Goal: Information Seeking & Learning: Learn about a topic

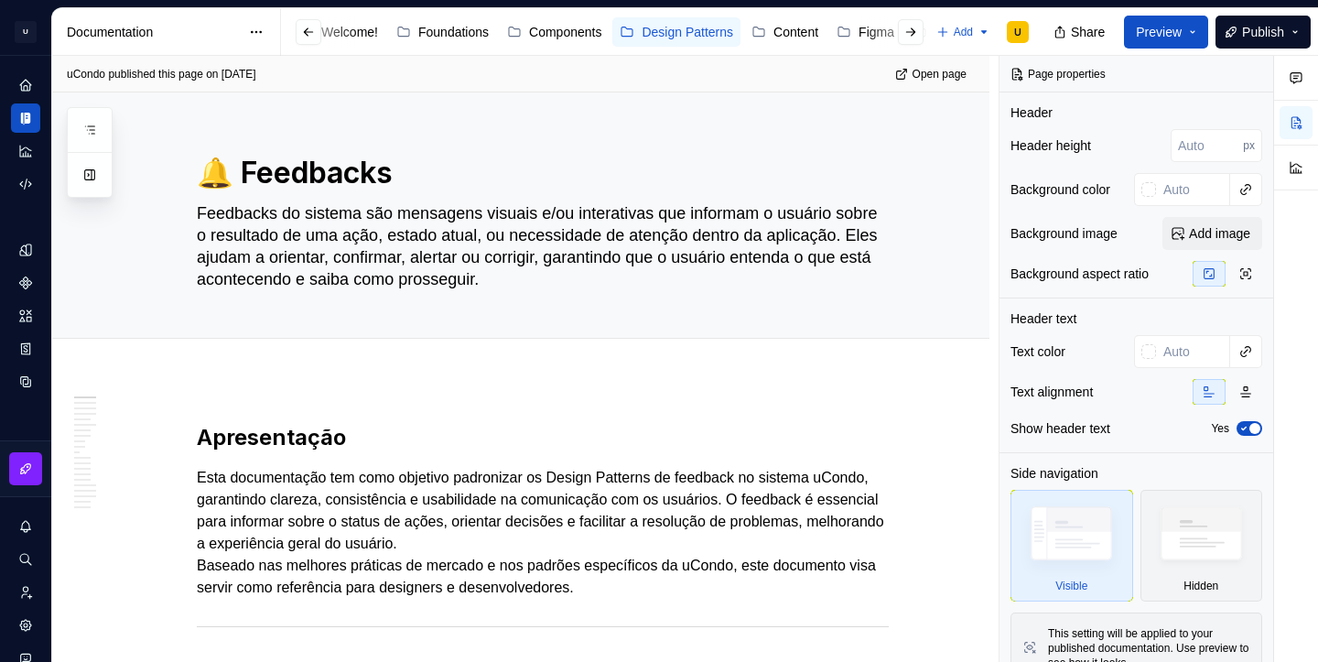
scroll to position [0, 106]
click at [881, 24] on div "Changelog" at bounding box center [892, 32] width 62 height 18
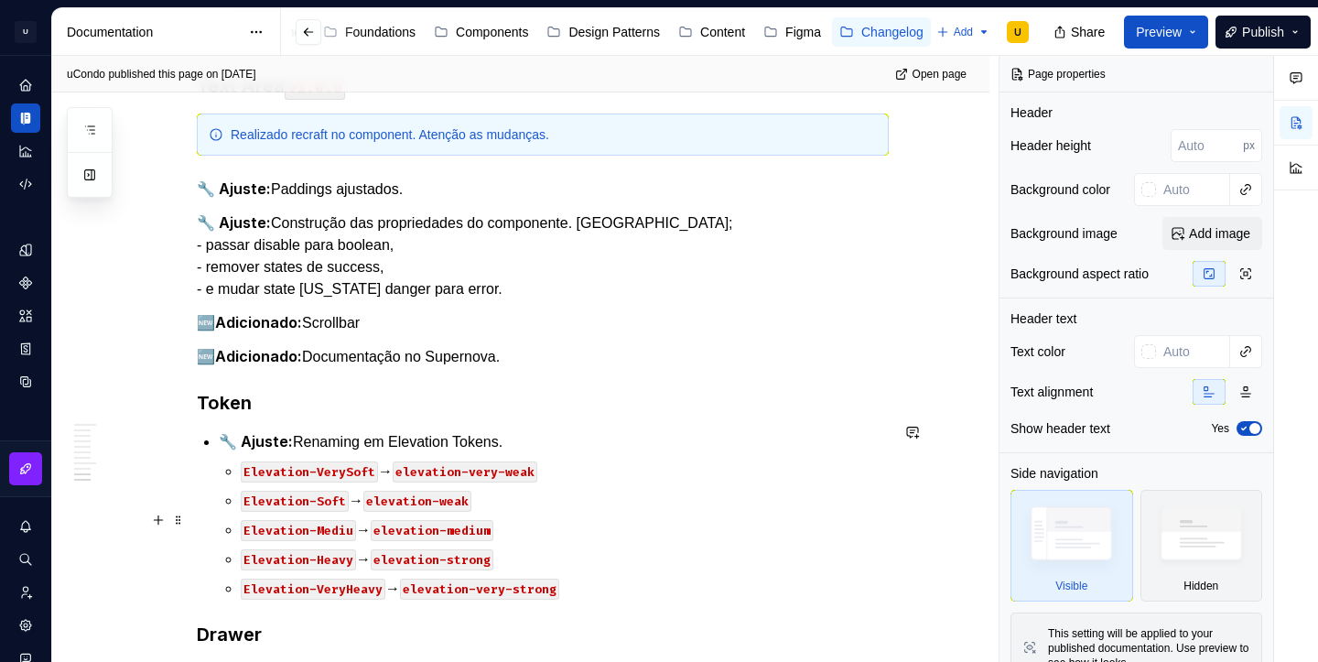
scroll to position [1346, 0]
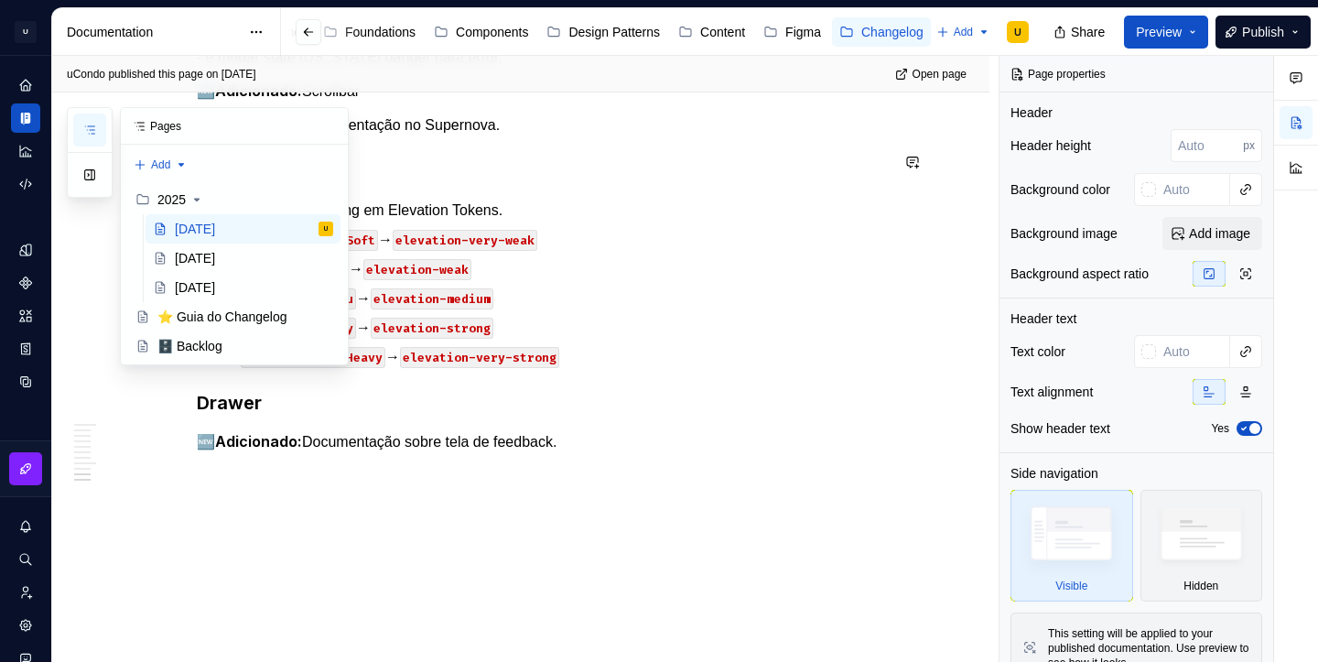
click at [92, 131] on icon "button" at bounding box center [89, 130] width 15 height 15
click at [322, 199] on button "Page tree" at bounding box center [321, 200] width 26 height 26
type textarea "*"
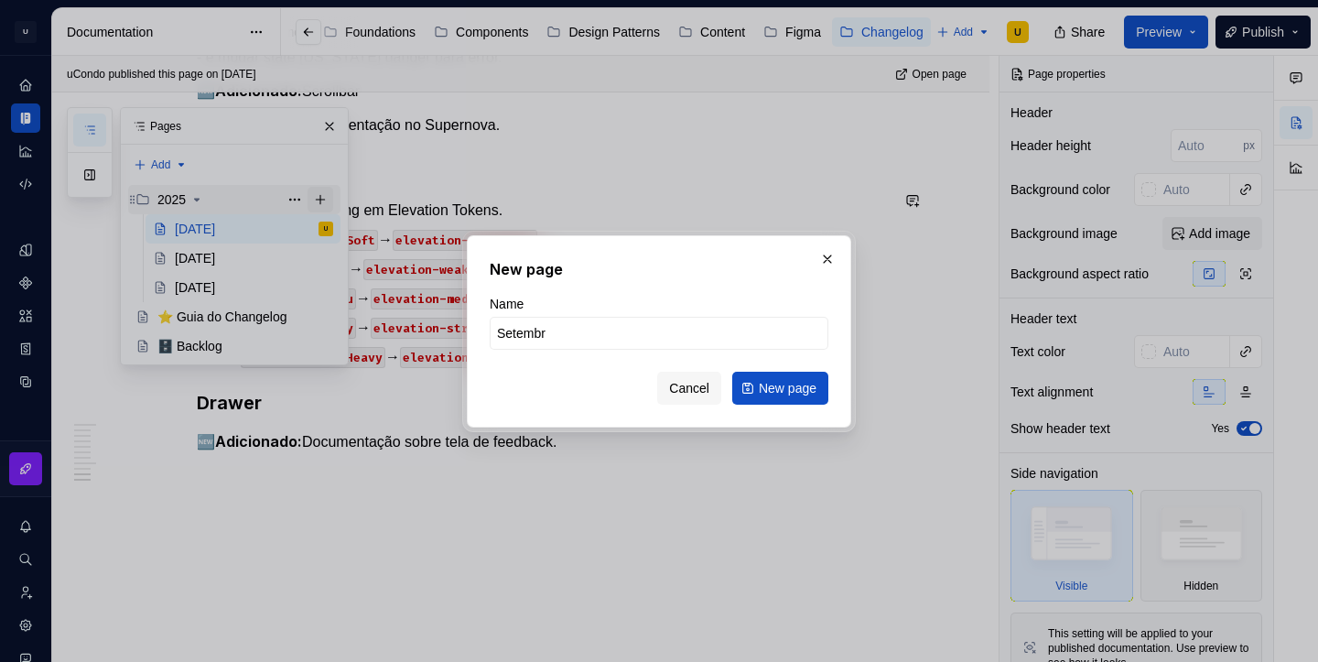
type input "Setembro"
type textarea "*"
type input "[DATE]"
click at [749, 388] on button "New page" at bounding box center [780, 388] width 96 height 33
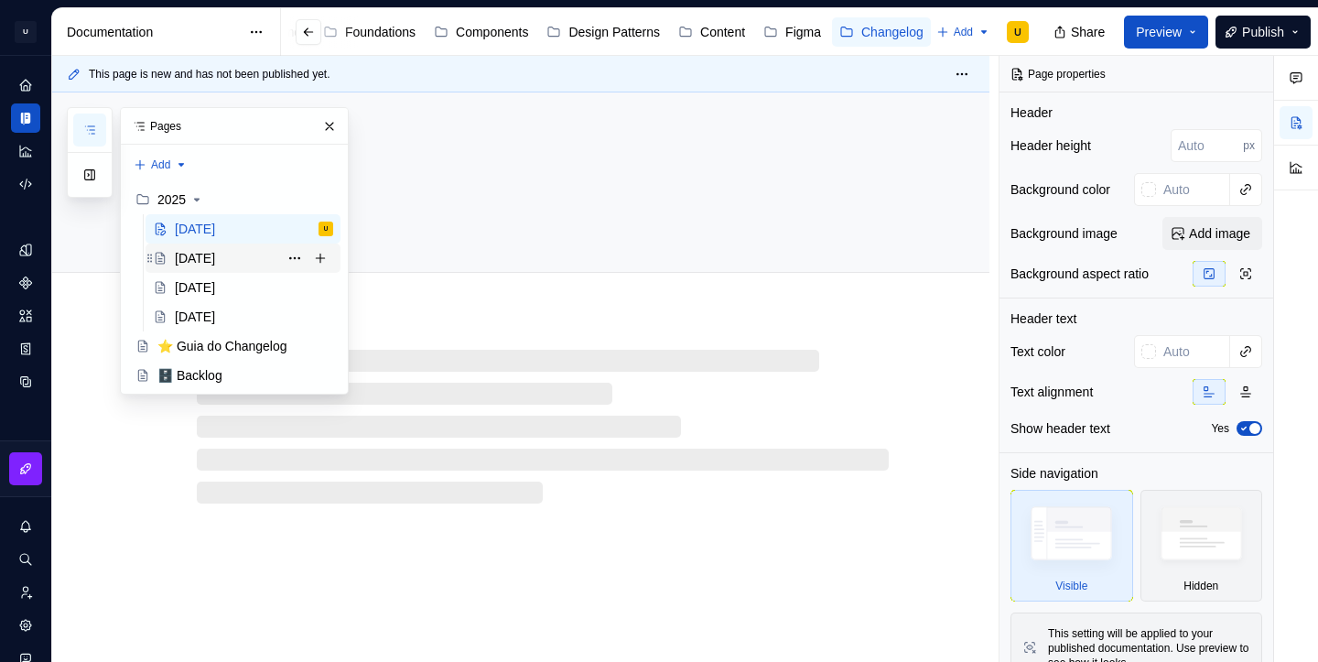
click at [215, 262] on div "[DATE]" at bounding box center [195, 258] width 40 height 18
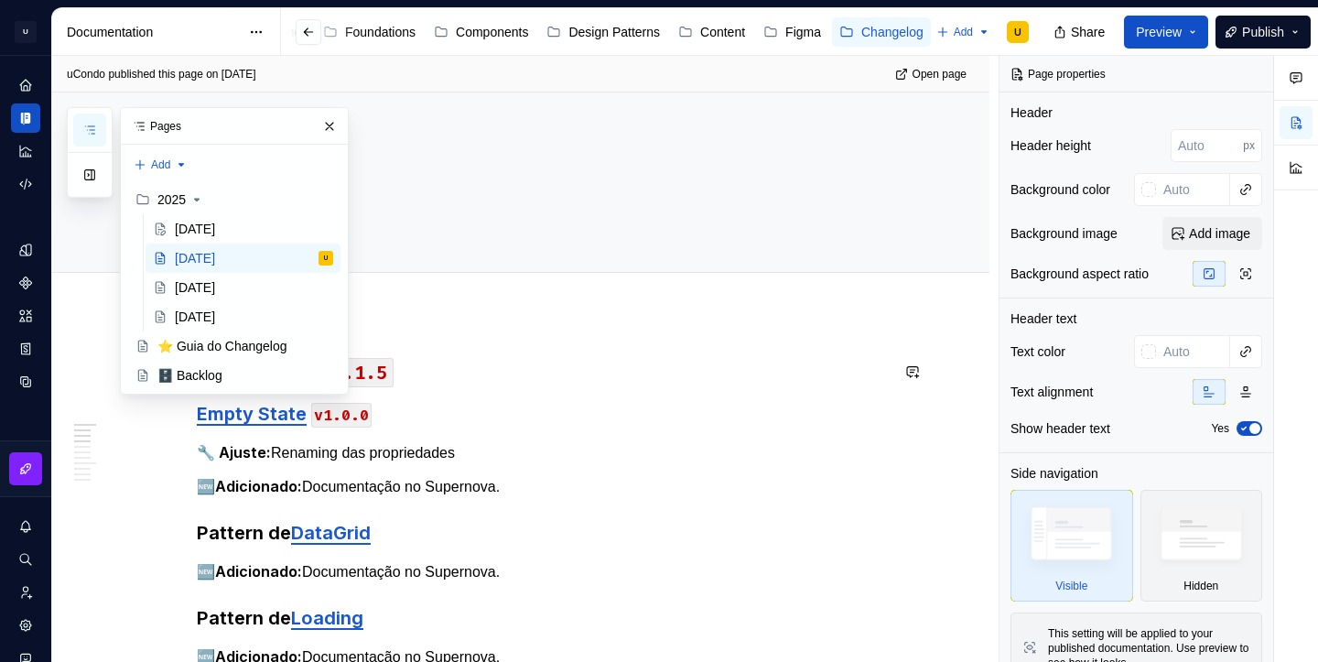
click at [515, 357] on h2 "[DATE] CDS v2.1.5" at bounding box center [543, 371] width 692 height 29
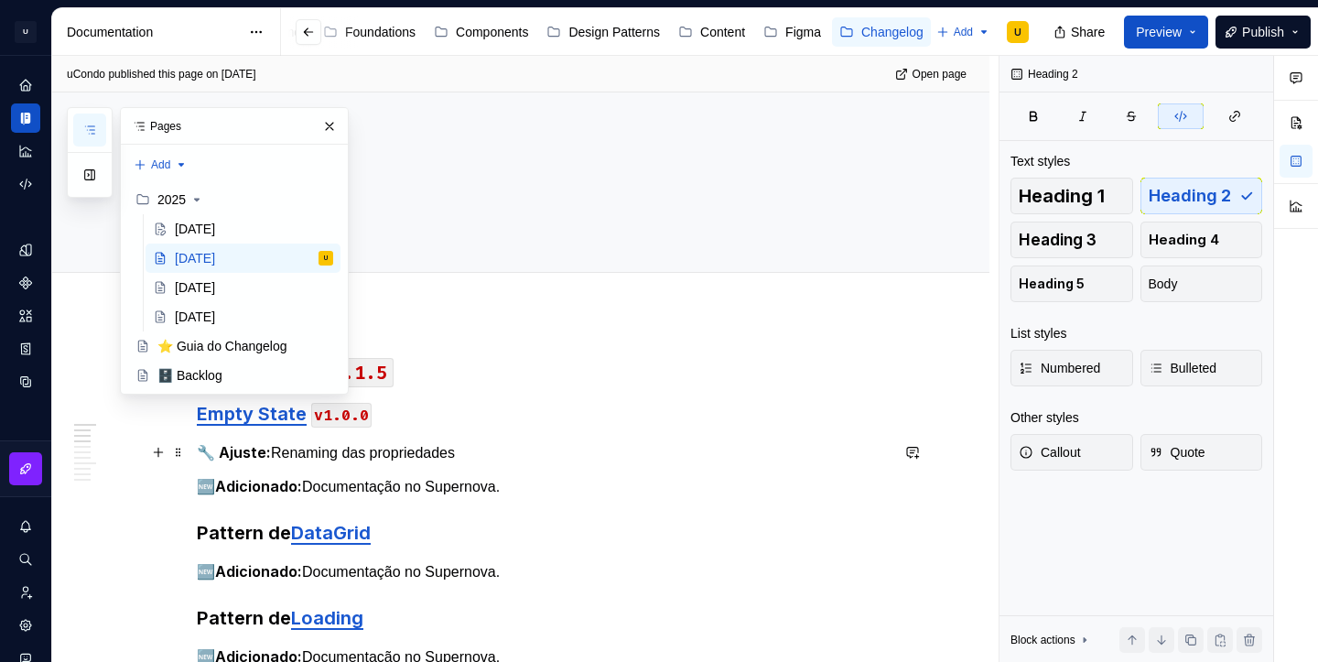
click at [516, 445] on p "🔧 Ajuste: Renaming das propriedades" at bounding box center [543, 452] width 692 height 23
click at [329, 116] on button "button" at bounding box center [330, 127] width 26 height 26
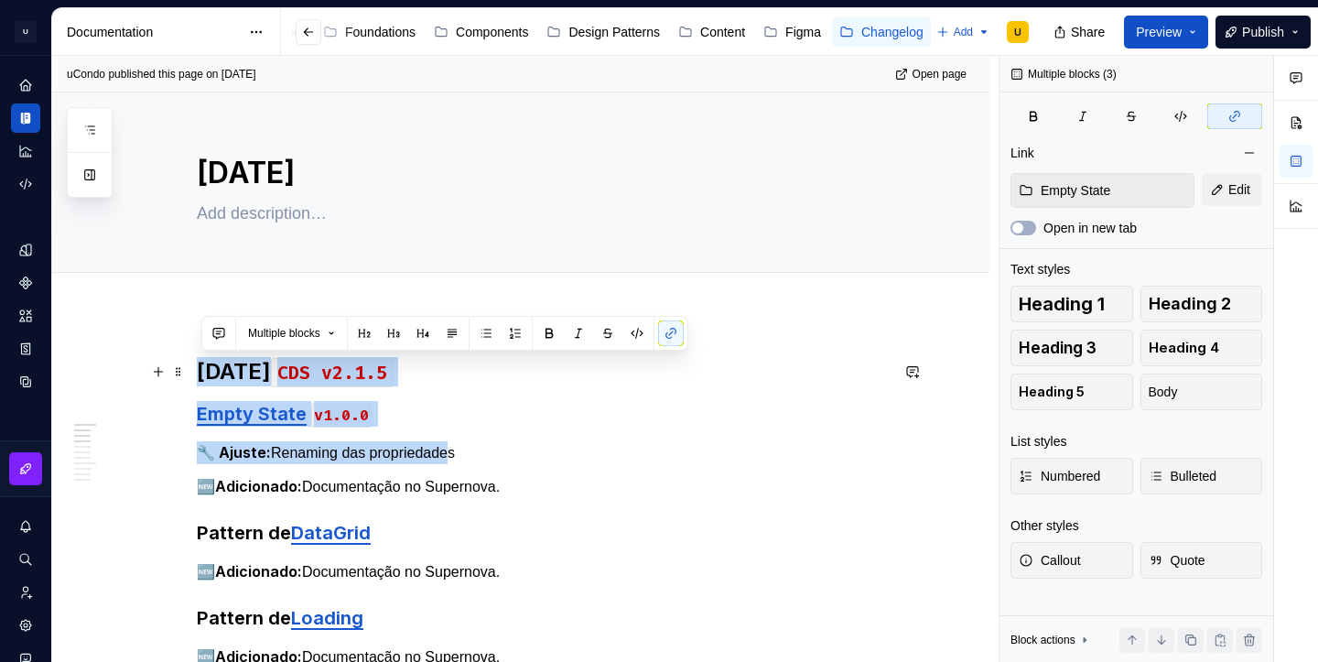
drag, startPoint x: 454, startPoint y: 460, endPoint x: 196, endPoint y: 361, distance: 276.4
copy div "[DATE] CDS v2.1.5 Empty State v1.0.0 🔧 Ajuste: Renaming das propriedad"
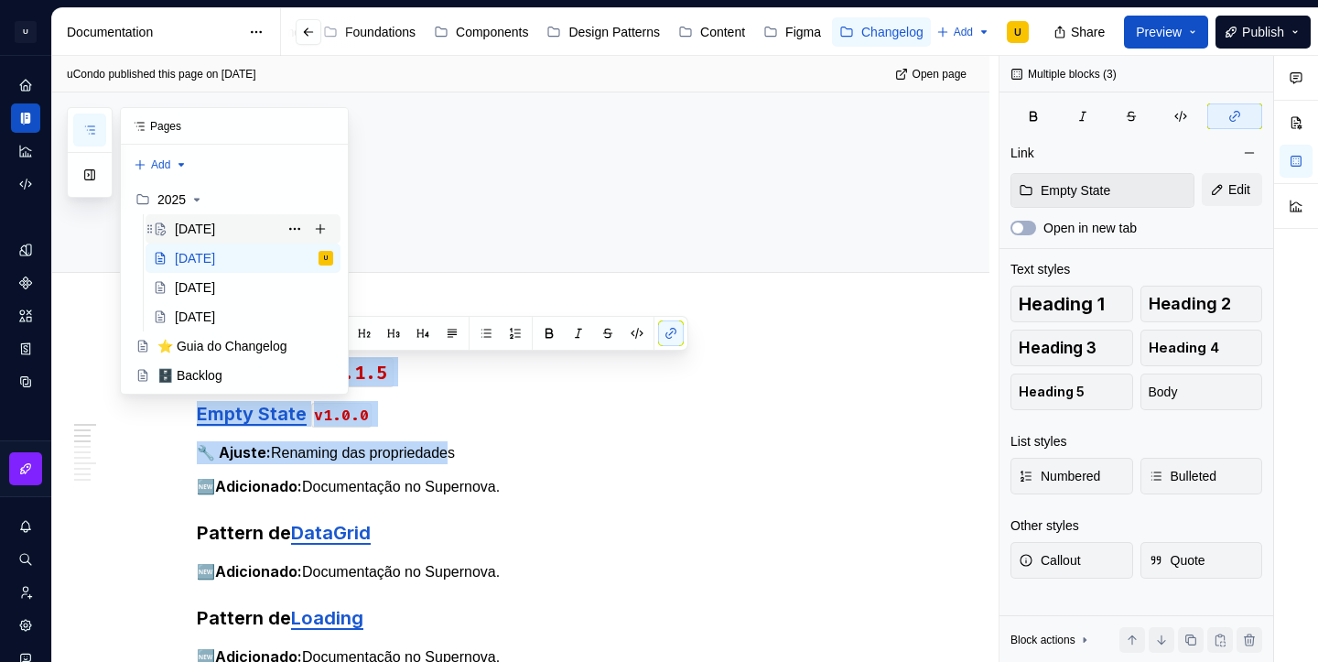
click at [215, 229] on div "[DATE]" at bounding box center [195, 229] width 40 height 18
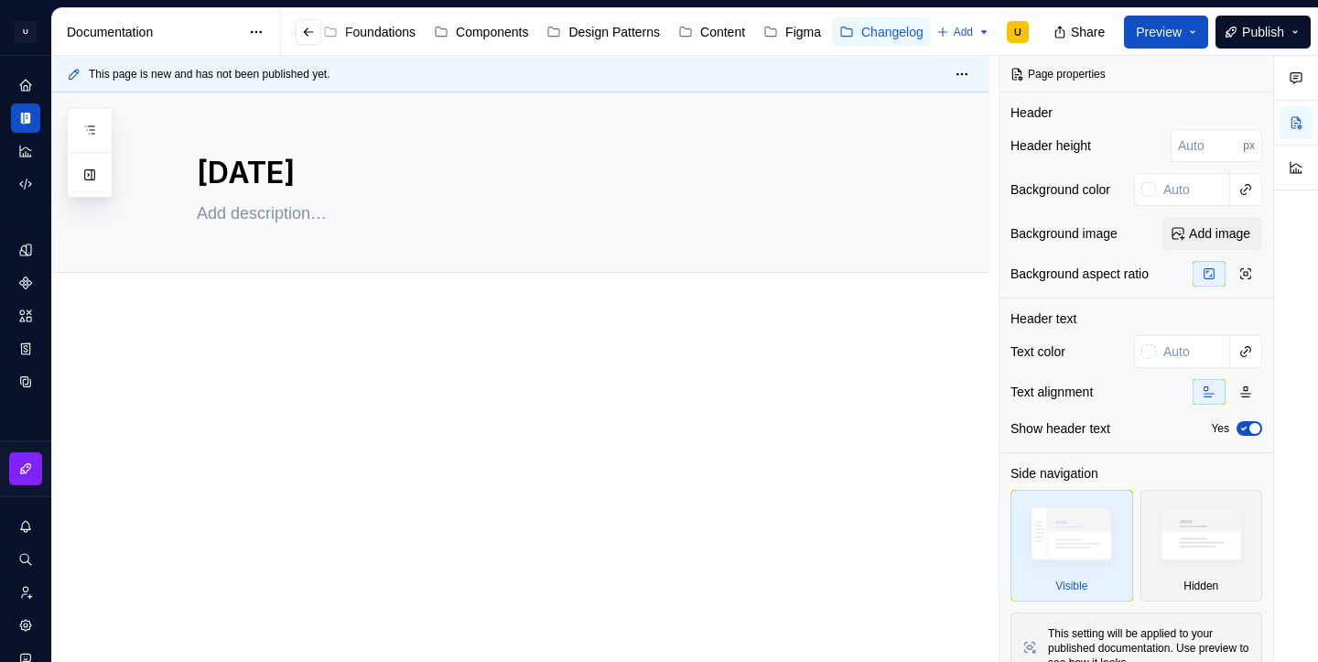
click at [480, 511] on div at bounding box center [520, 480] width 937 height 334
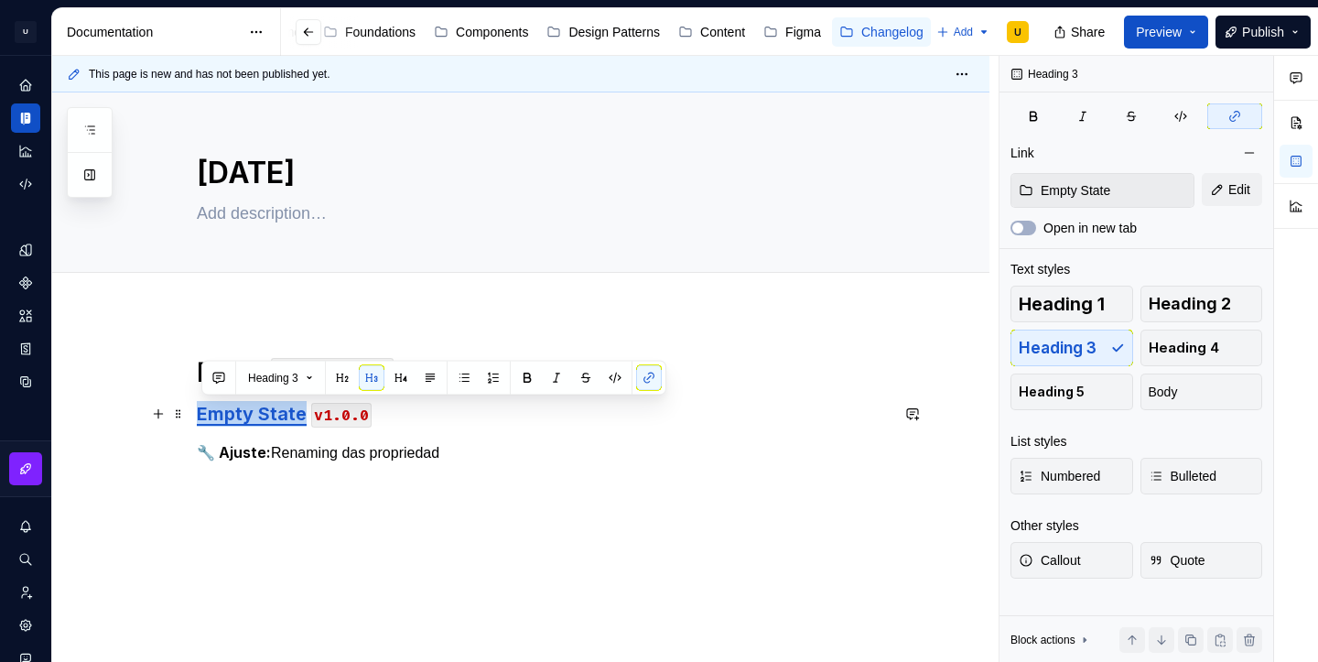
drag, startPoint x: 311, startPoint y: 412, endPoint x: 201, endPoint y: 416, distance: 109.9
click at [201, 416] on h3 "Empty State v1.0.0" at bounding box center [543, 414] width 692 height 26
click at [652, 383] on button "button" at bounding box center [649, 378] width 26 height 26
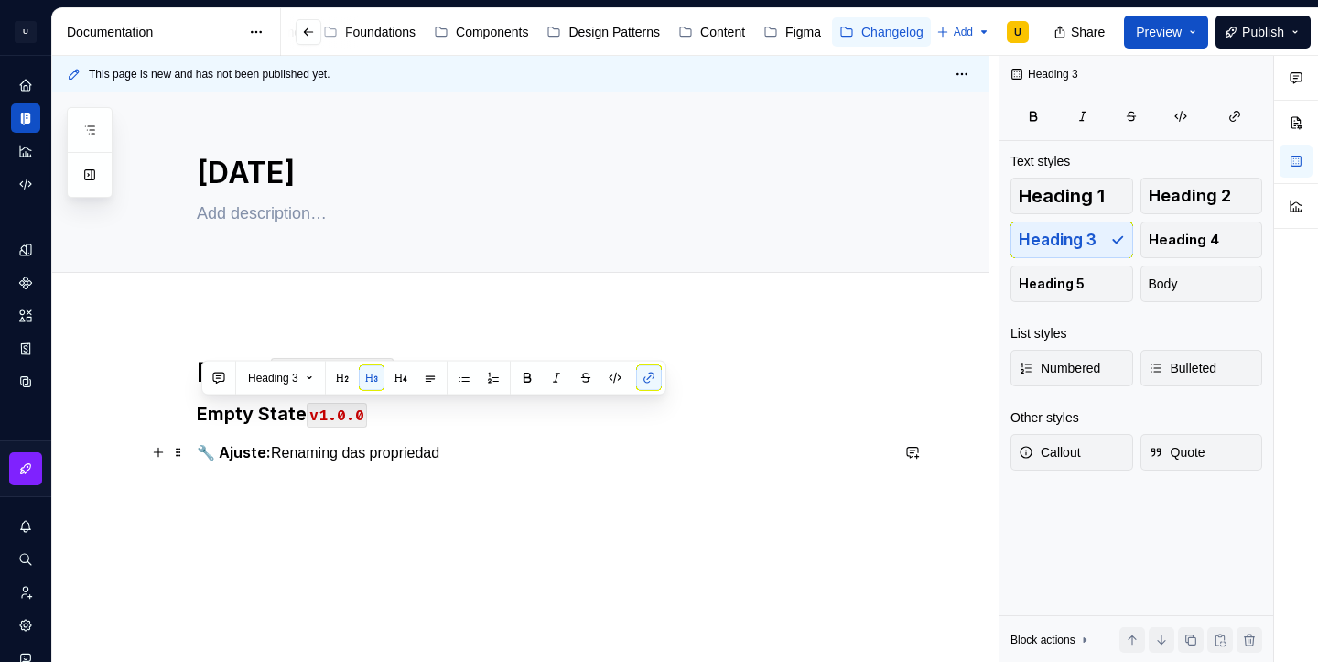
click at [476, 444] on p "🔧 Ajuste: Renaming das propriedad" at bounding box center [543, 452] width 692 height 23
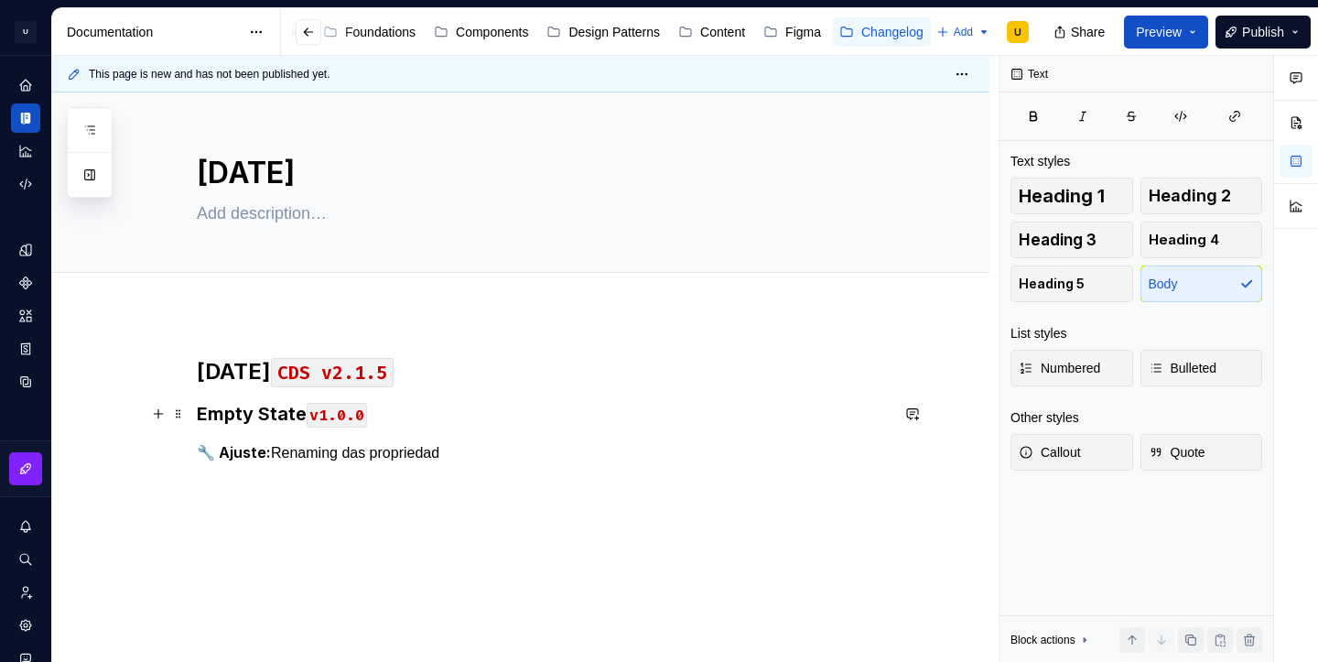
click at [255, 426] on h3 "Empty State v1.0.0" at bounding box center [543, 414] width 692 height 26
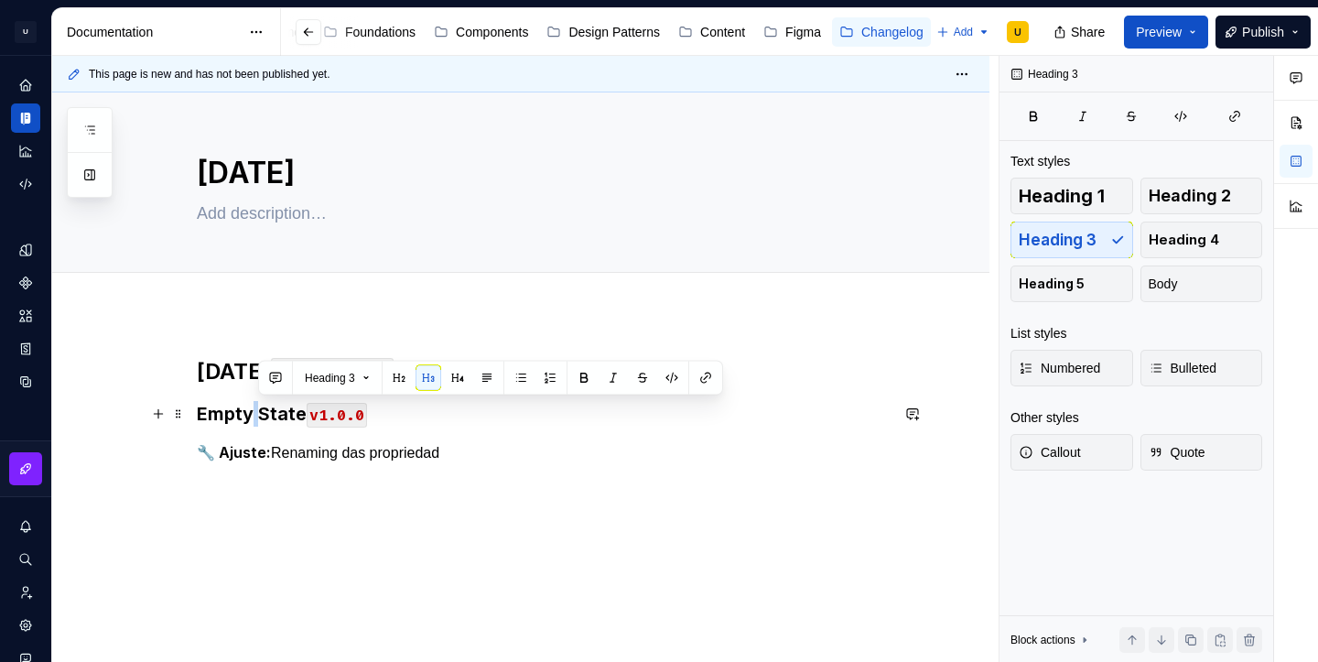
click at [255, 426] on h3 "Empty State v1.0.0" at bounding box center [543, 414] width 692 height 26
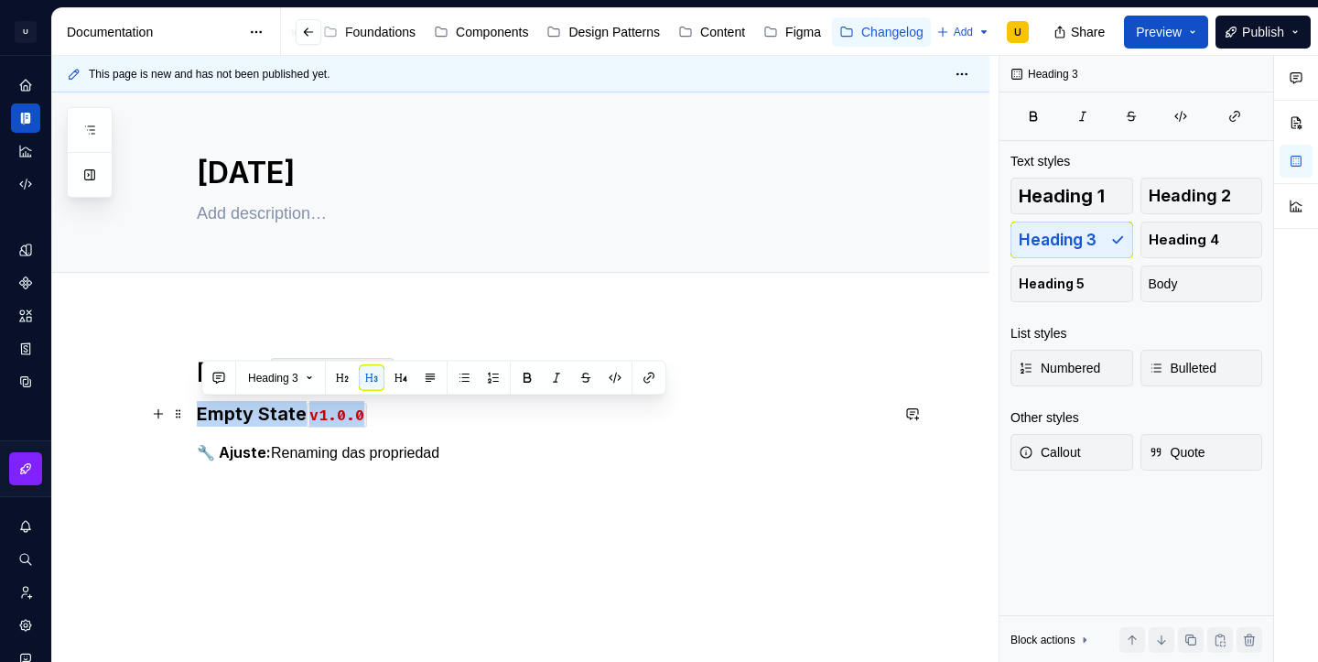
click at [255, 426] on h3 "Empty State v1.0.0" at bounding box center [543, 414] width 692 height 26
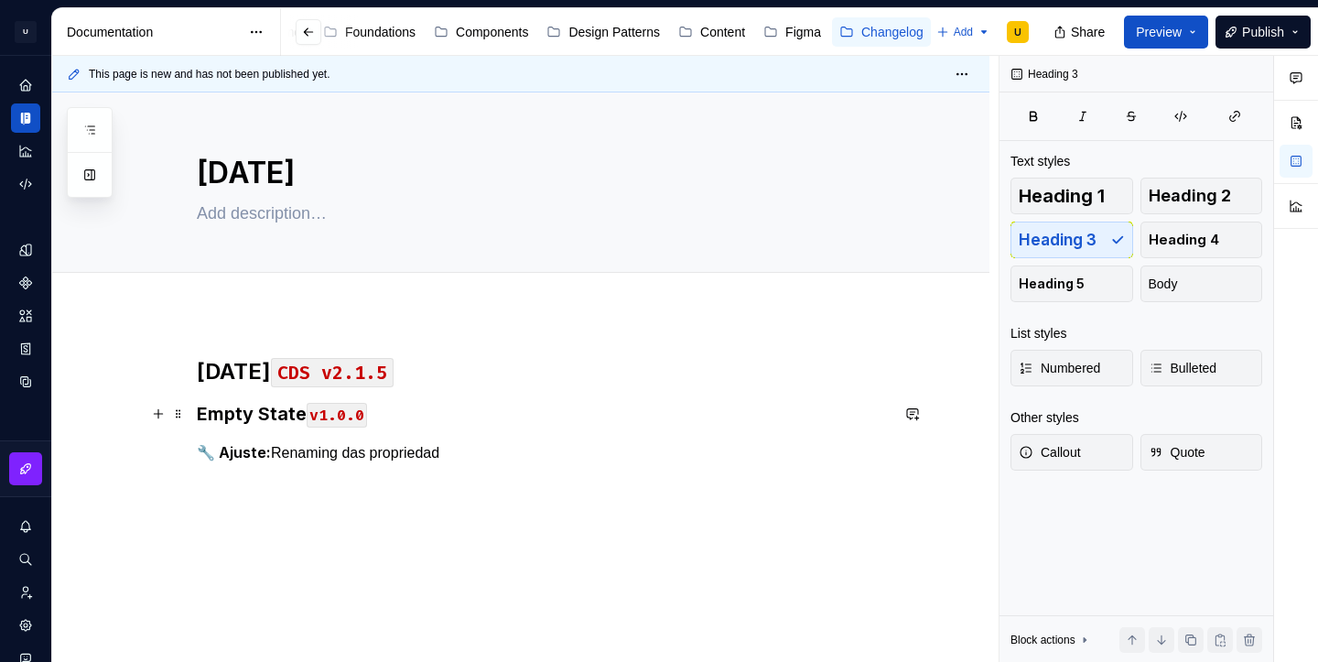
type textarea "*"
click at [265, 451] on strong "🔧 Ajuste:" at bounding box center [234, 452] width 74 height 18
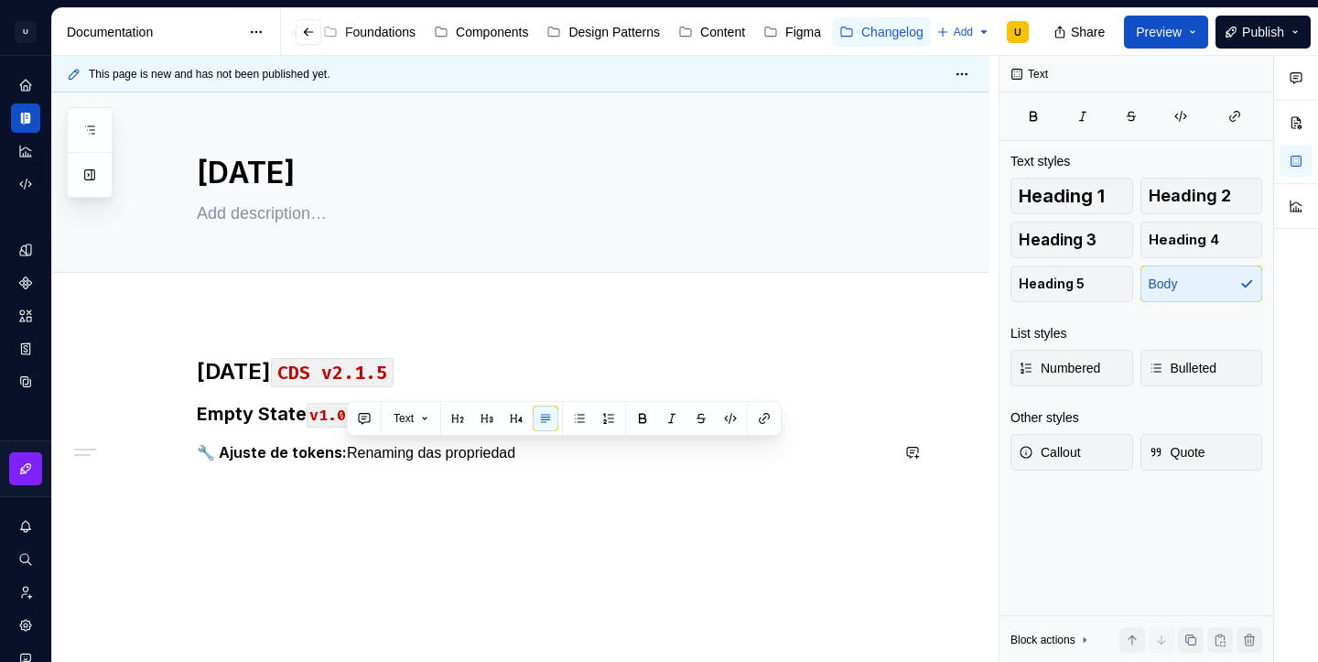
drag, startPoint x: 348, startPoint y: 451, endPoint x: 581, endPoint y: 464, distance: 233.8
click at [581, 464] on div "[DATE] CDS v2.1.5 Empty State v1.0.0 🔧 Ajuste de tokens: Renaming das propriedad" at bounding box center [543, 421] width 692 height 129
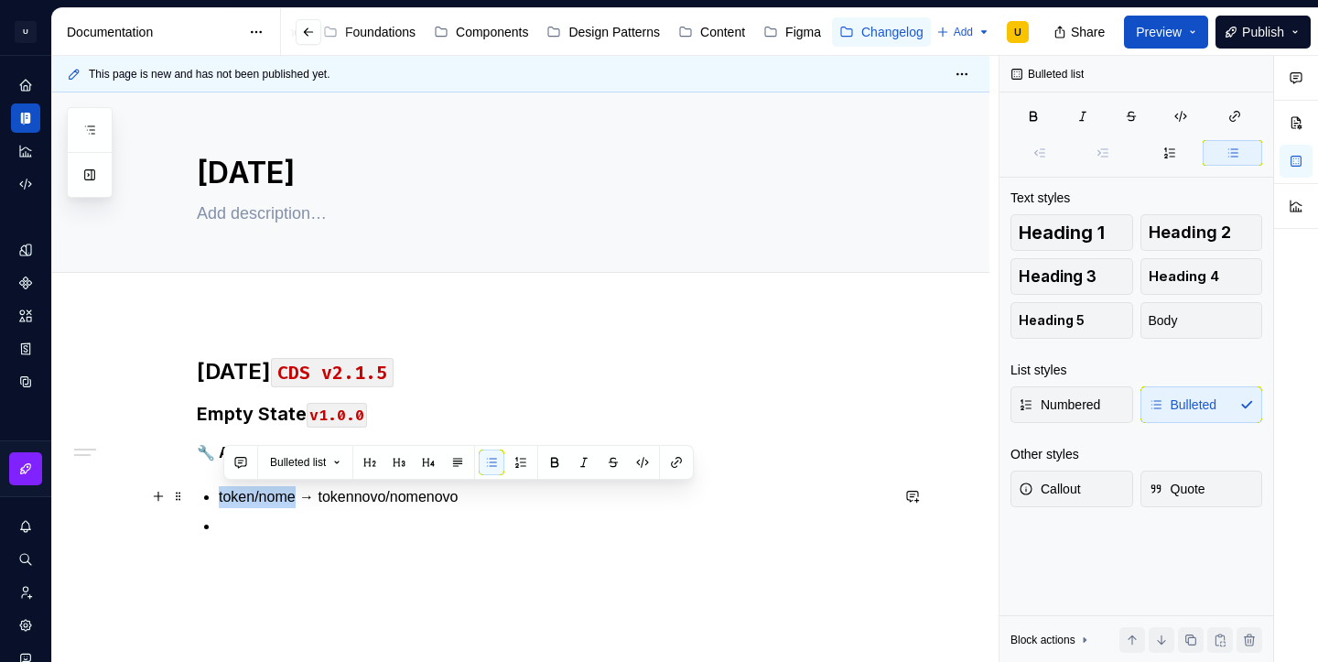
drag, startPoint x: 303, startPoint y: 497, endPoint x: 220, endPoint y: 502, distance: 83.4
click at [220, 502] on div "[DATE] CDS v2.1.5 Empty State v1.0.0 🔧 Ajuste de tokens: token/nome → tokennovo…" at bounding box center [543, 447] width 692 height 180
click at [653, 464] on button "button" at bounding box center [643, 462] width 26 height 26
click at [406, 511] on ul "token/nome → tokennovo/nomenovo" at bounding box center [554, 511] width 670 height 51
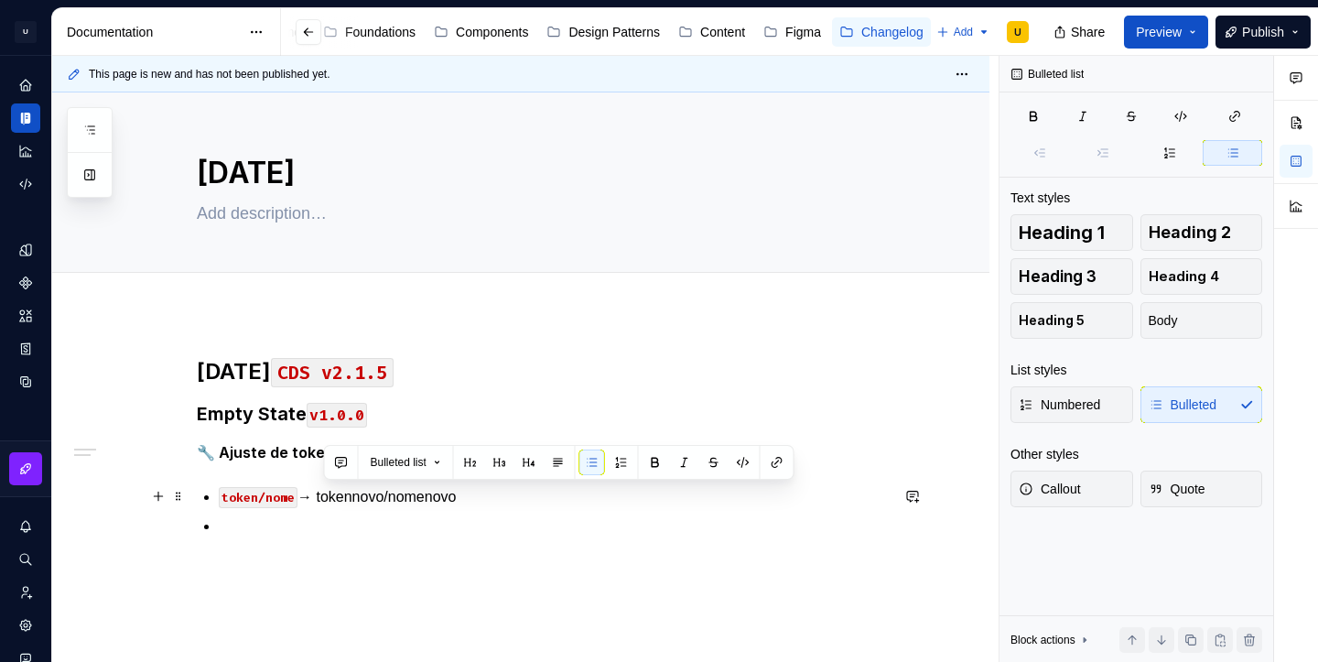
drag, startPoint x: 474, startPoint y: 499, endPoint x: 325, endPoint y: 498, distance: 149.2
click at [325, 498] on p "token/nome → tokennovo/nomenovo" at bounding box center [554, 497] width 670 height 22
click at [754, 466] on button "button" at bounding box center [743, 462] width 26 height 26
click at [267, 494] on code "token/nome" at bounding box center [258, 497] width 79 height 21
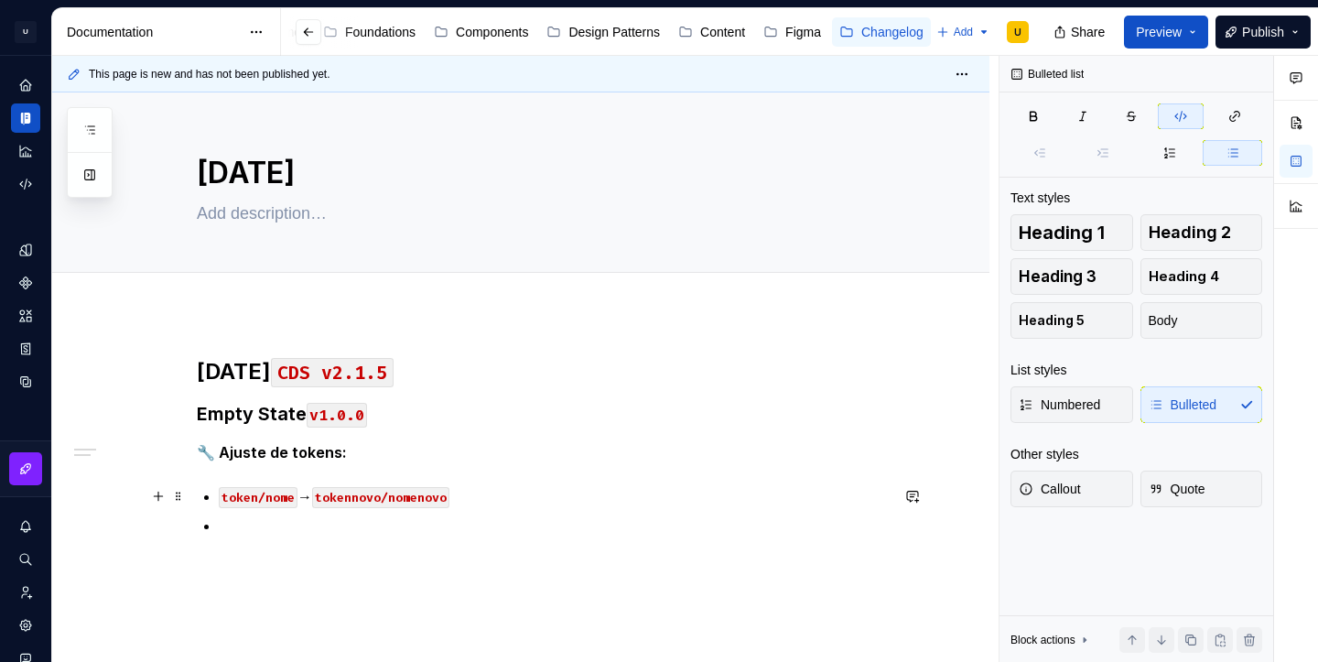
click at [267, 494] on code "token/nome" at bounding box center [258, 497] width 79 height 21
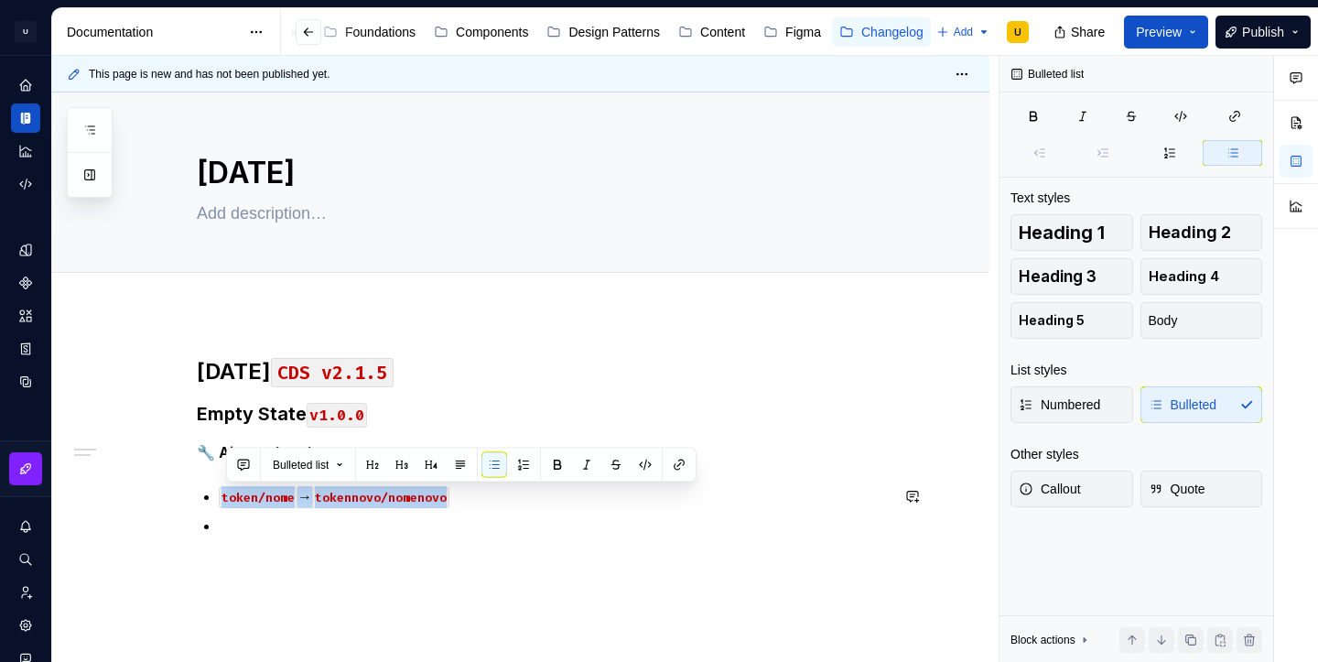
copy p "token/nome → tokennovo/nomenovo"
click at [260, 525] on p at bounding box center [554, 526] width 670 height 22
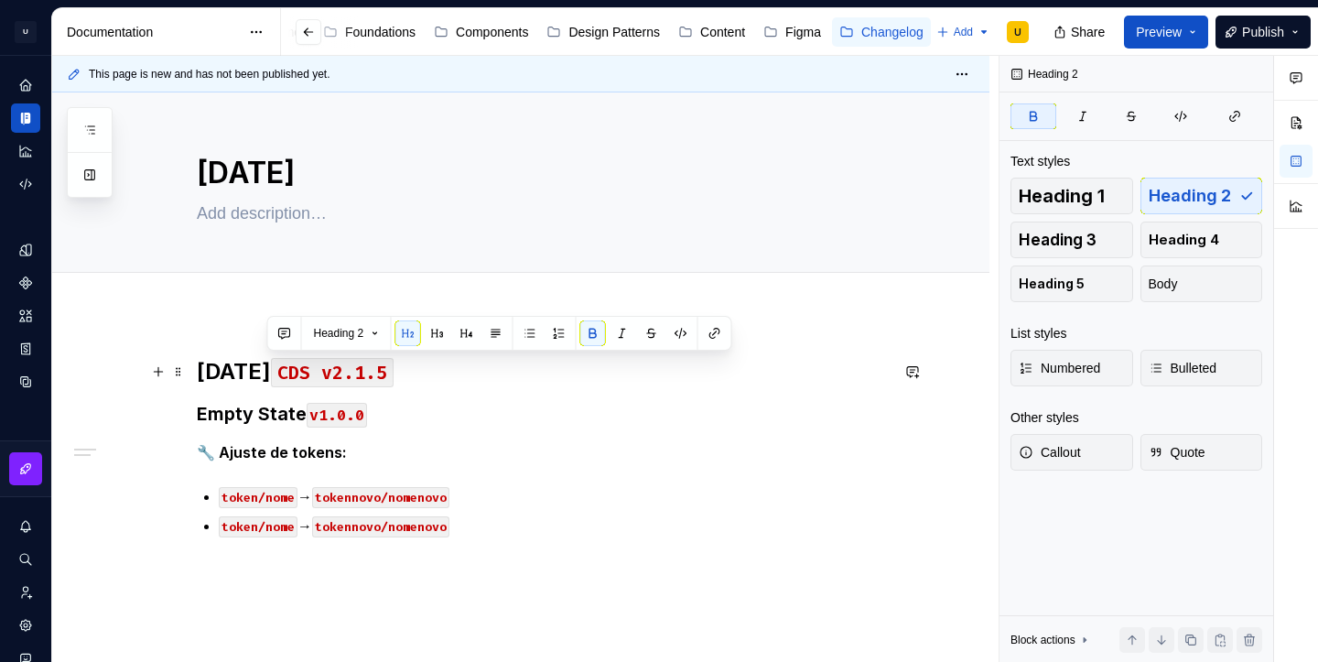
drag, startPoint x: 268, startPoint y: 368, endPoint x: 337, endPoint y: 371, distance: 68.7
click at [271, 371] on strong "[DATE]" at bounding box center [234, 371] width 74 height 27
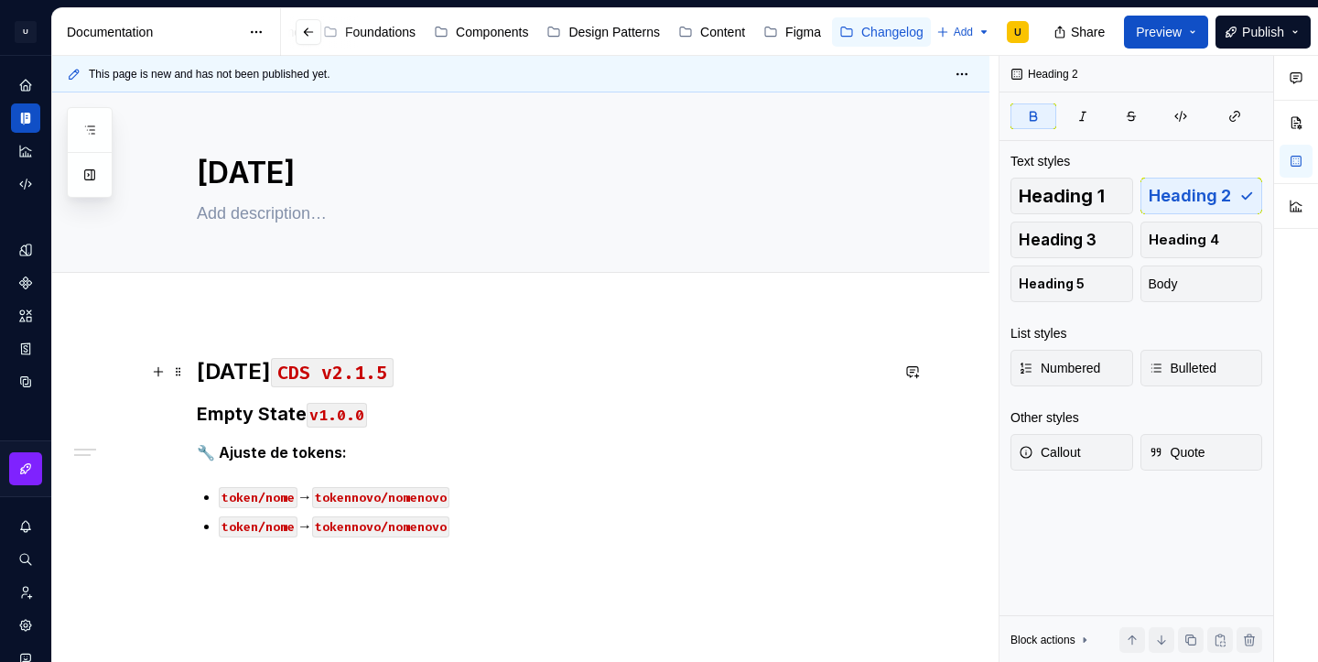
click at [394, 376] on code "CDS v2.1.5" at bounding box center [332, 372] width 123 height 29
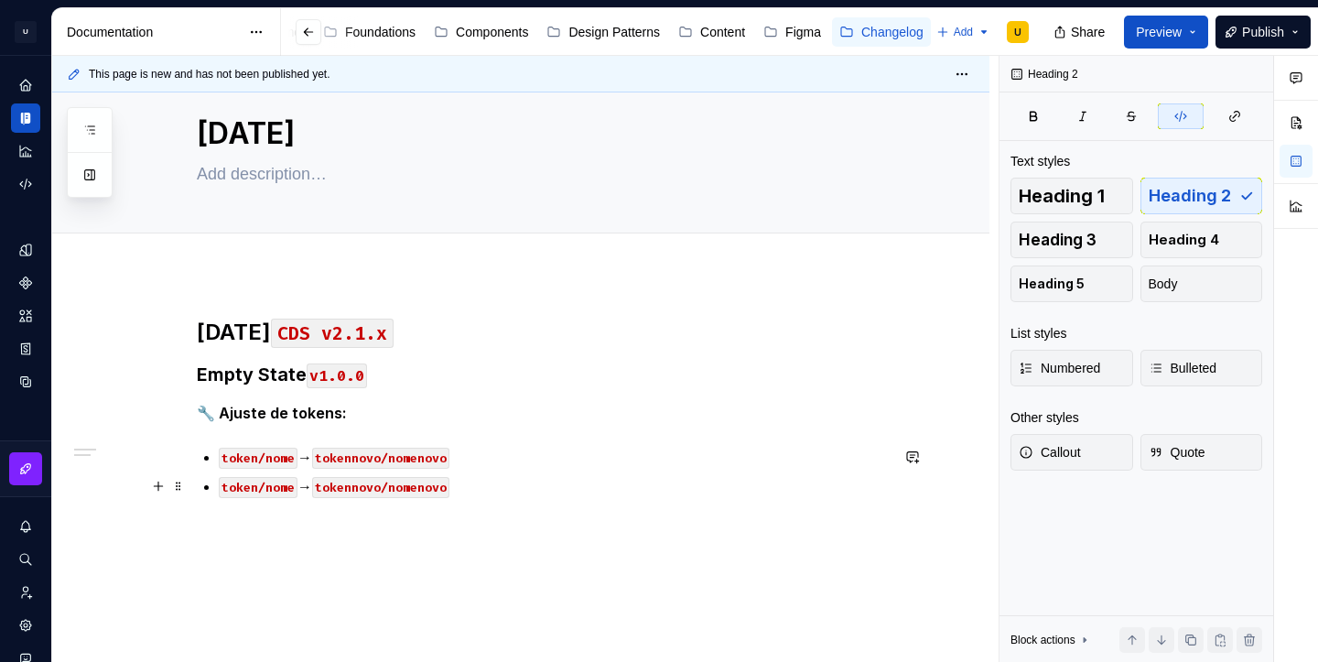
scroll to position [51, 0]
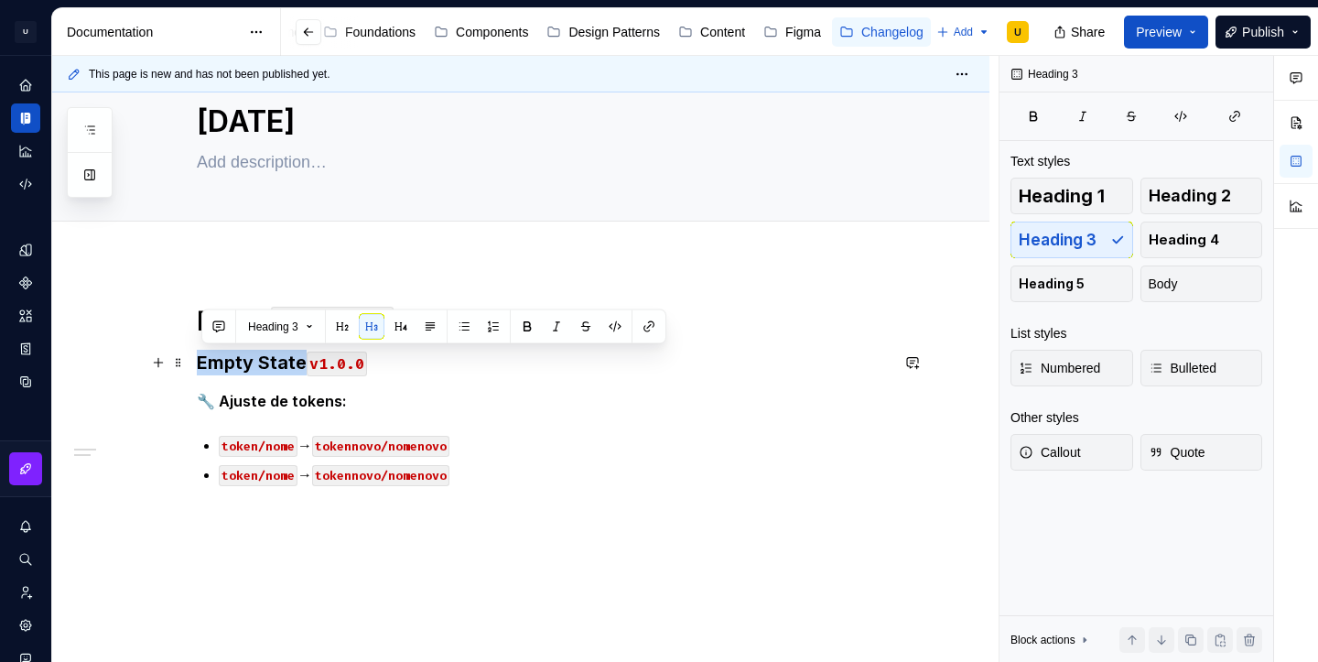
drag, startPoint x: 304, startPoint y: 369, endPoint x: 207, endPoint y: 357, distance: 97.8
click at [207, 357] on h3 "Empty State v1.0.0" at bounding box center [543, 363] width 692 height 26
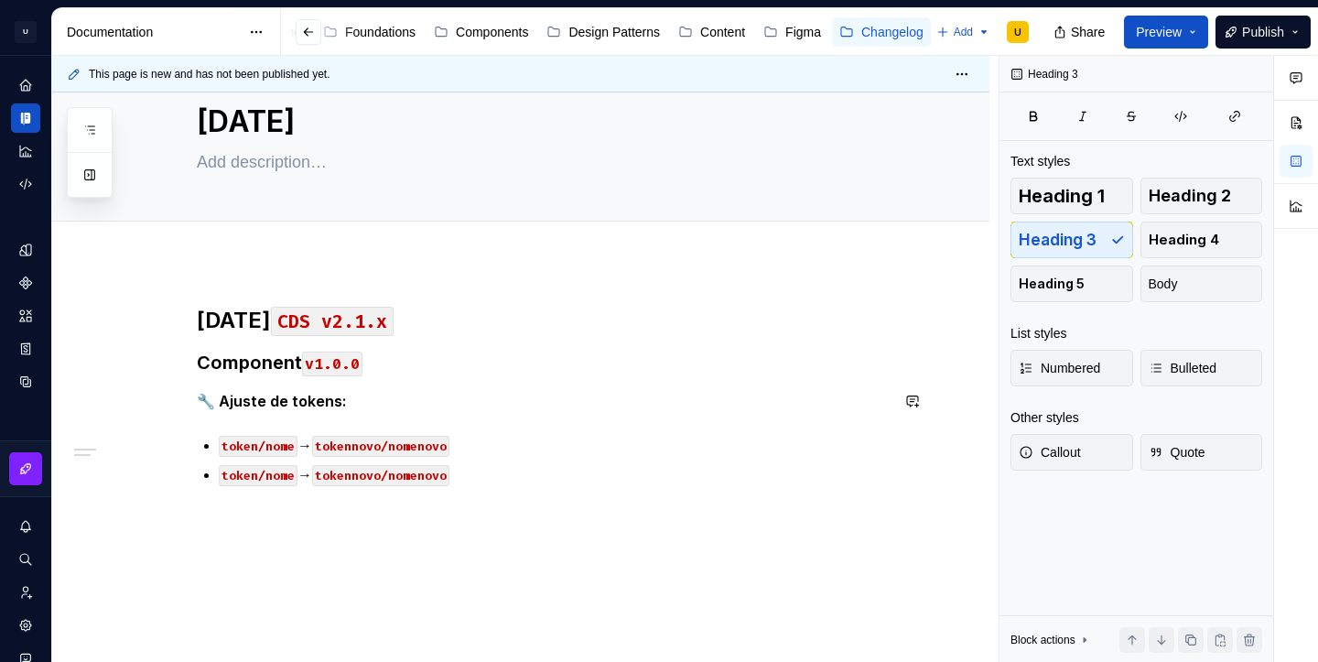
scroll to position [94, 0]
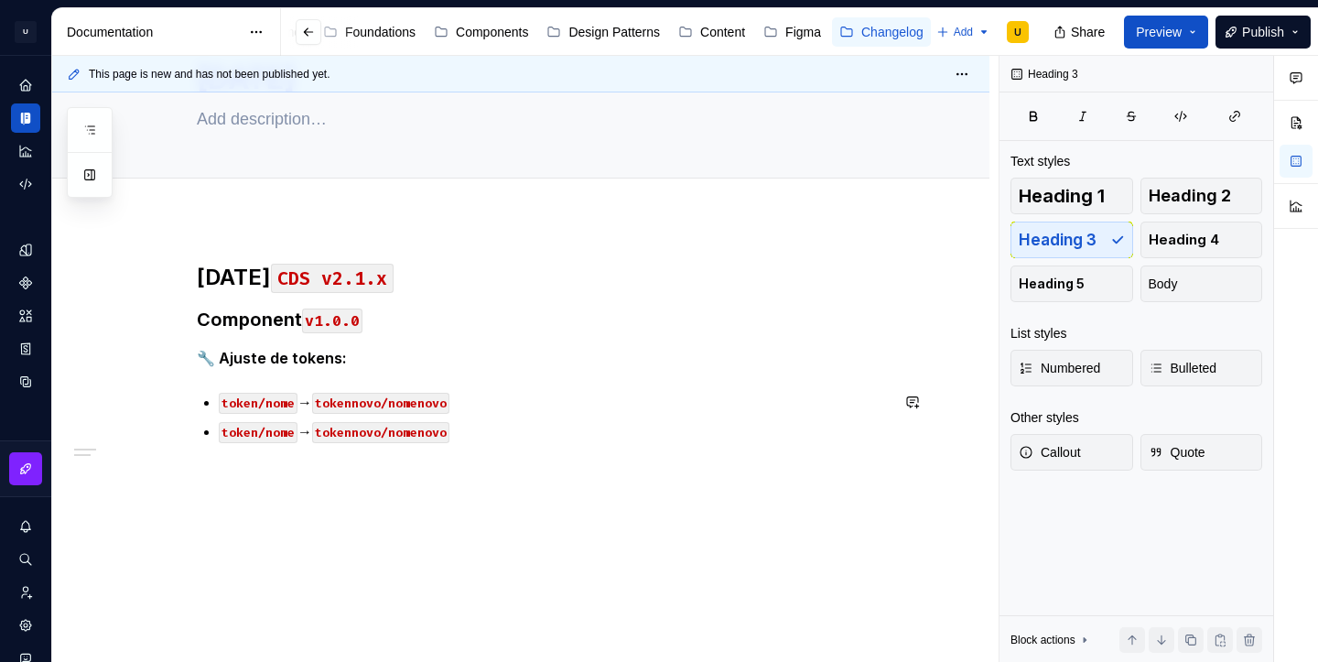
type textarea "*"
